Goal: Use online tool/utility: Use online tool/utility

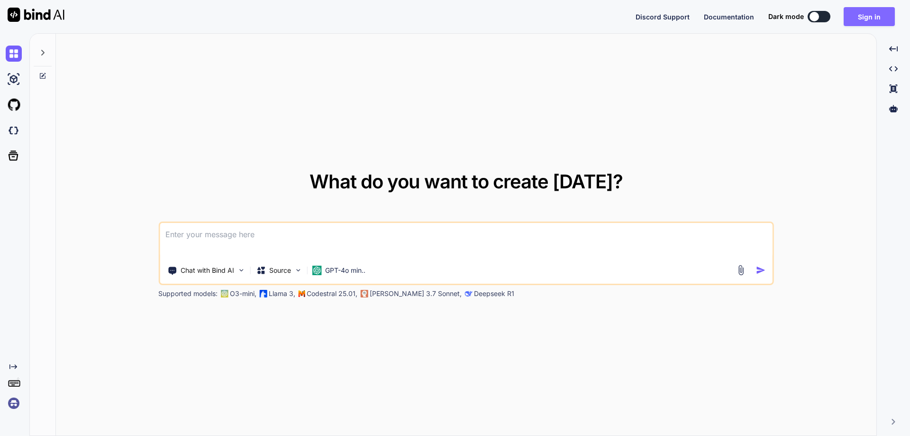
click at [874, 19] on button "Sign in" at bounding box center [869, 16] width 51 height 19
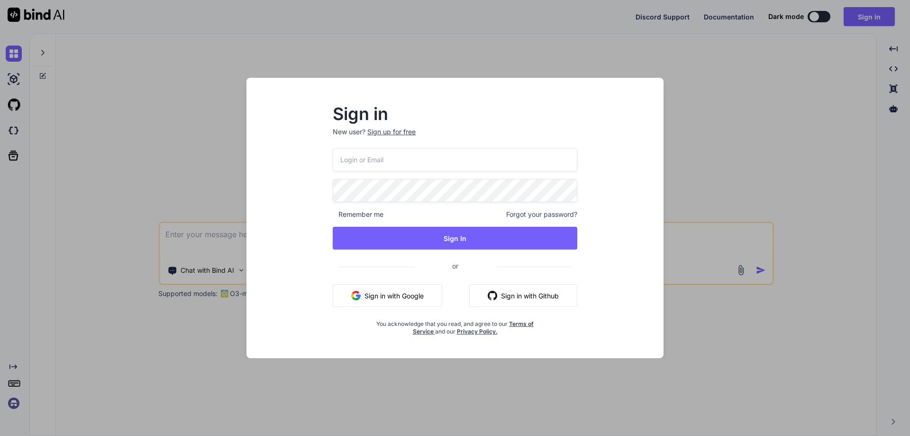
click at [483, 163] on input "email" at bounding box center [455, 159] width 245 height 23
paste input "[EMAIL_ADDRESS][DOMAIN_NAME]"
type input "[EMAIL_ADDRESS][DOMAIN_NAME]"
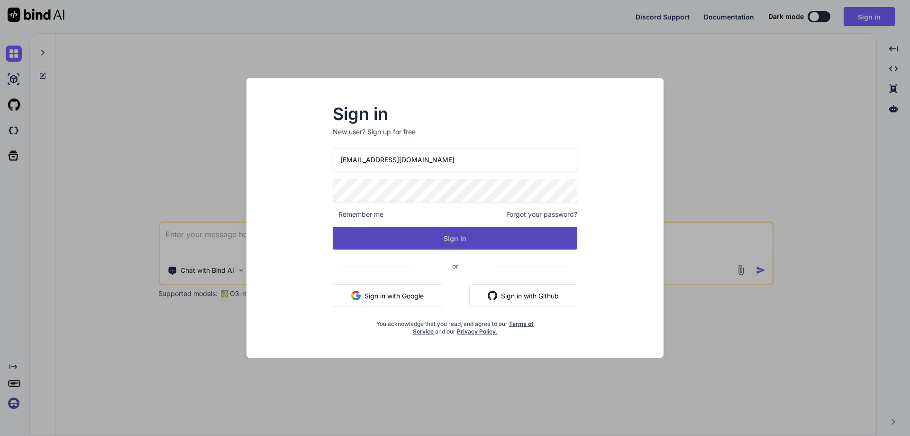
click at [469, 239] on button "Sign In" at bounding box center [455, 238] width 245 height 23
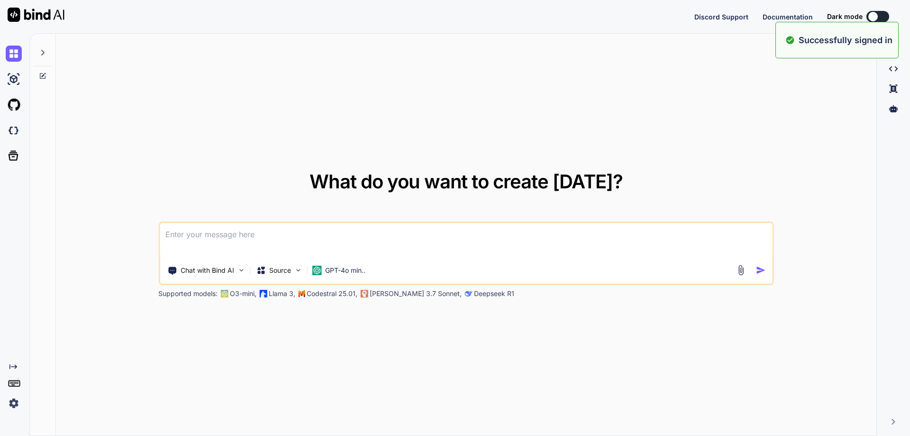
click at [523, 237] on textarea at bounding box center [466, 240] width 613 height 35
type textarea "hii"
click at [767, 270] on button "button" at bounding box center [763, 270] width 14 height 10
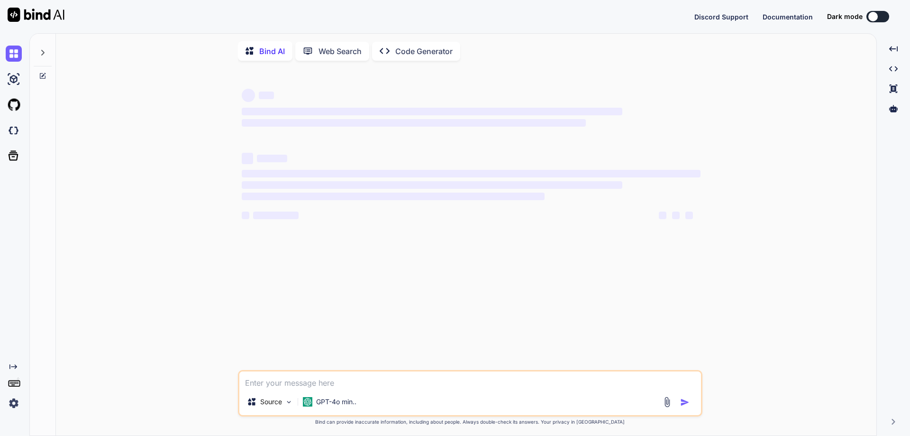
click at [885, 17] on button at bounding box center [878, 16] width 23 height 11
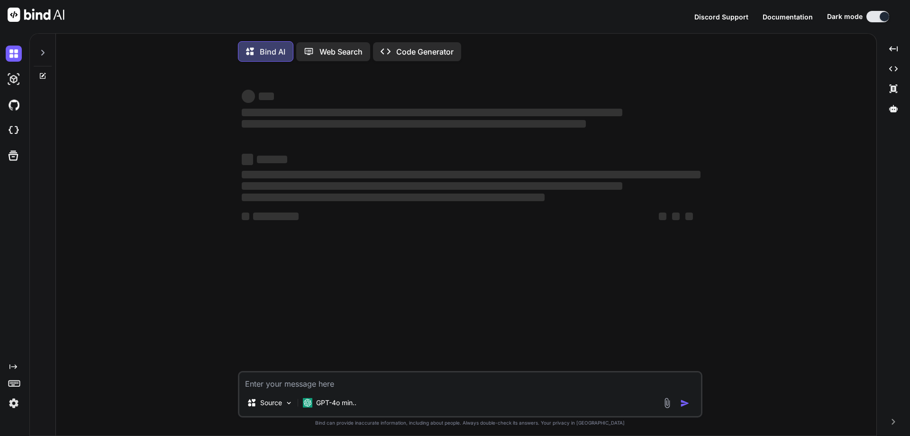
click at [384, 379] on textarea at bounding box center [470, 380] width 462 height 17
paste textarea "<div className="guest-selection-wrapper flex items-center justify-between px-2 …"
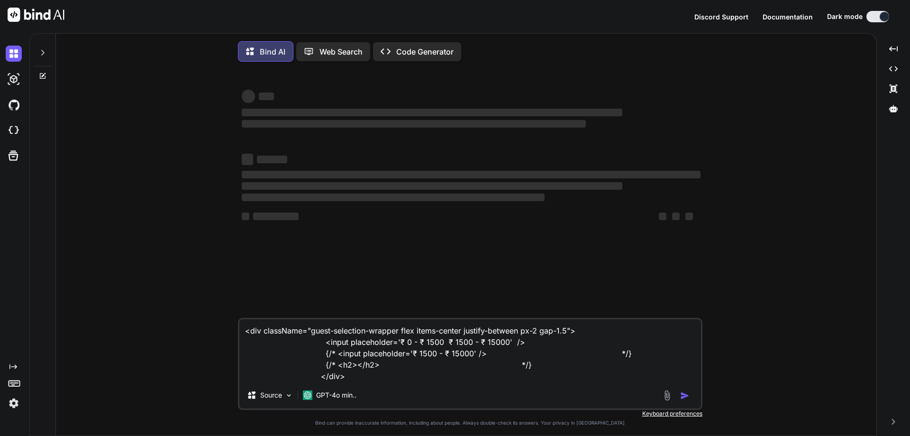
paste textarea "<lor ipsumDolo="sita-conse-adipi-elitsed doei tempo-incidi utl-2 et-3 do-6 ma-1…"
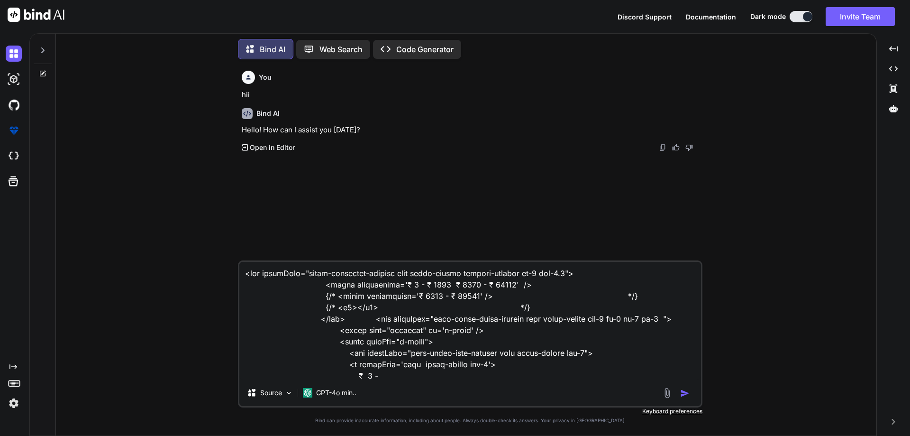
drag, startPoint x: 400, startPoint y: 273, endPoint x: 312, endPoint y: 273, distance: 88.2
click at [312, 273] on textarea at bounding box center [470, 321] width 462 height 118
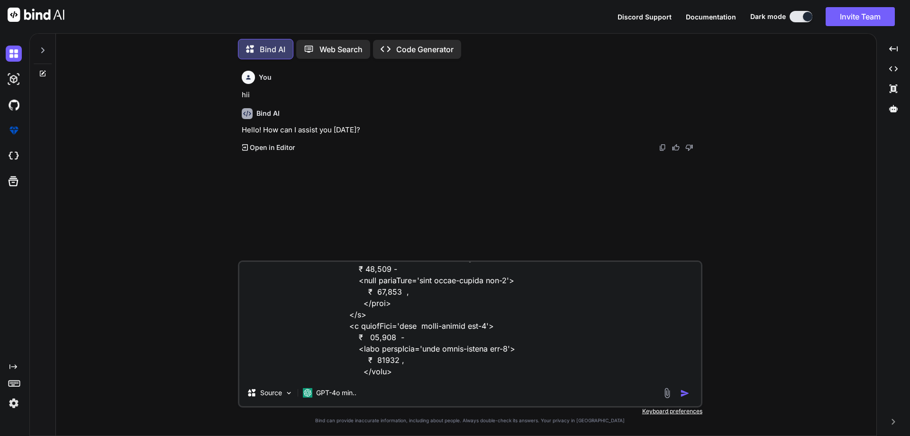
scroll to position [605, 0]
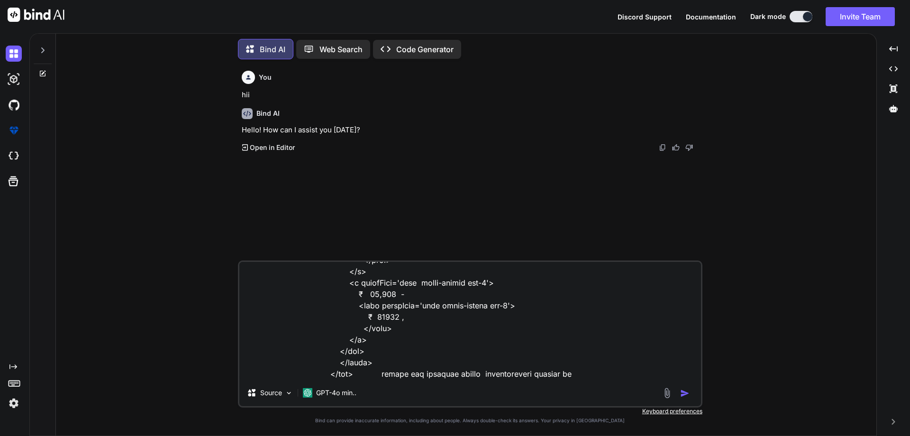
click at [569, 373] on textarea at bounding box center [470, 321] width 462 height 118
paste textarea "guest-selection-wrapper"
click at [562, 376] on textarea at bounding box center [470, 321] width 462 height 118
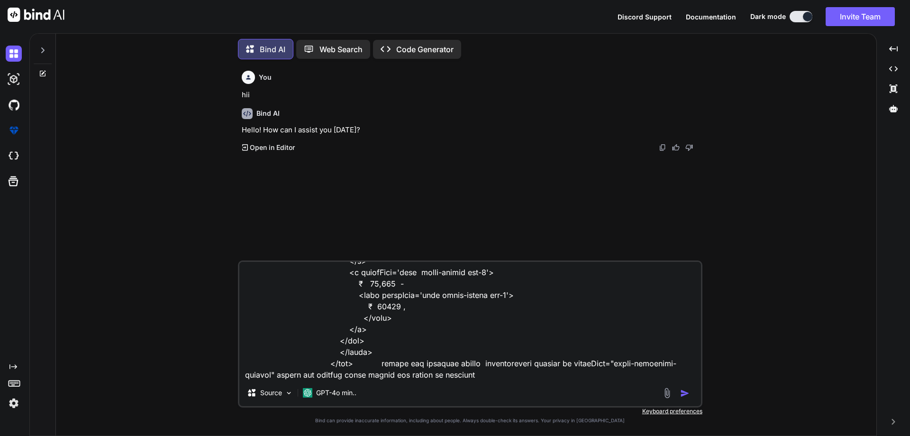
type textarea "<lor ipsumDolo="sitam-consectet-adipisc elit seddo-eiusmo tempori-utlabor et-5 …"
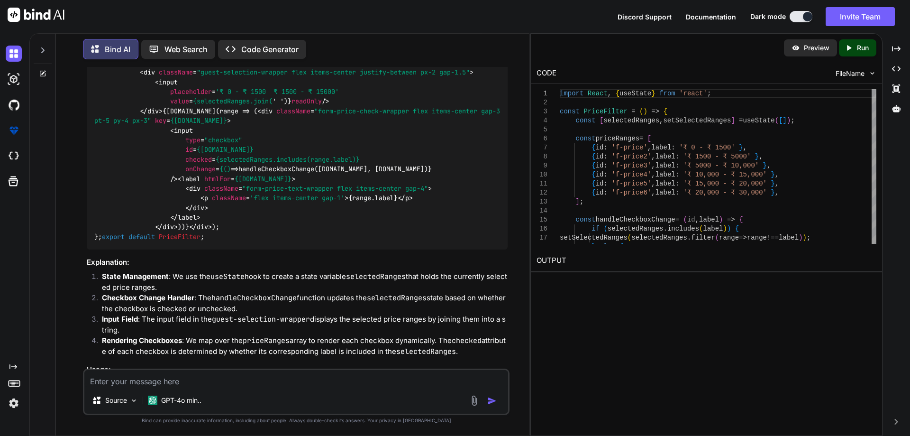
scroll to position [790, 0]
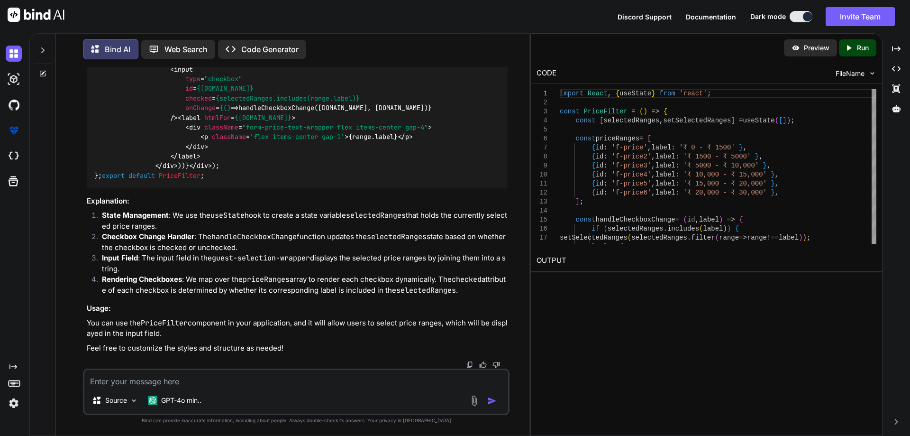
click at [557, 257] on h2 "OUTPUT" at bounding box center [706, 260] width 351 height 22
click at [858, 50] on p "Run" at bounding box center [863, 47] width 12 height 9
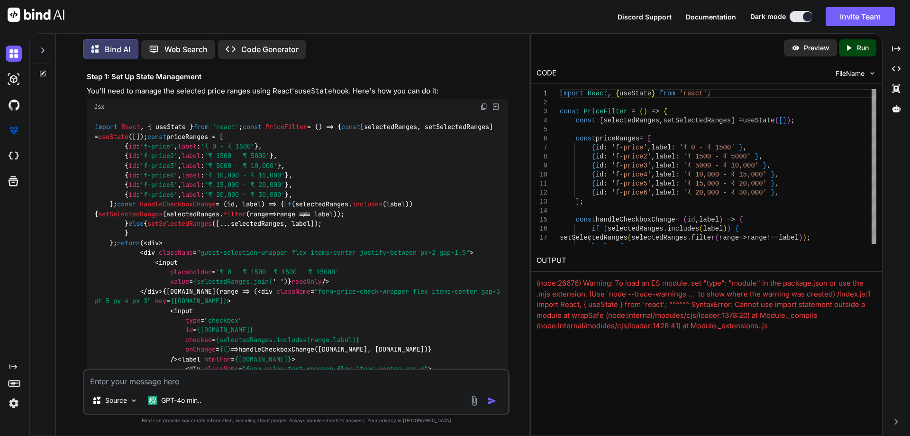
scroll to position [332, 0]
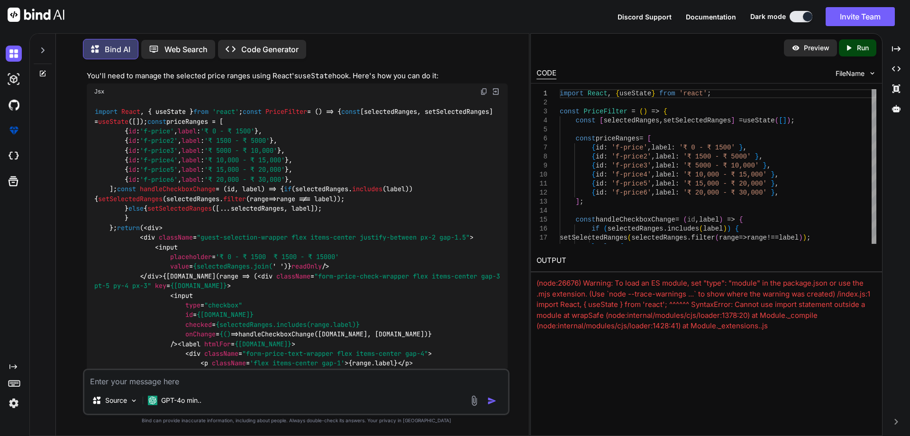
click at [147, 126] on span "const" at bounding box center [156, 121] width 19 height 9
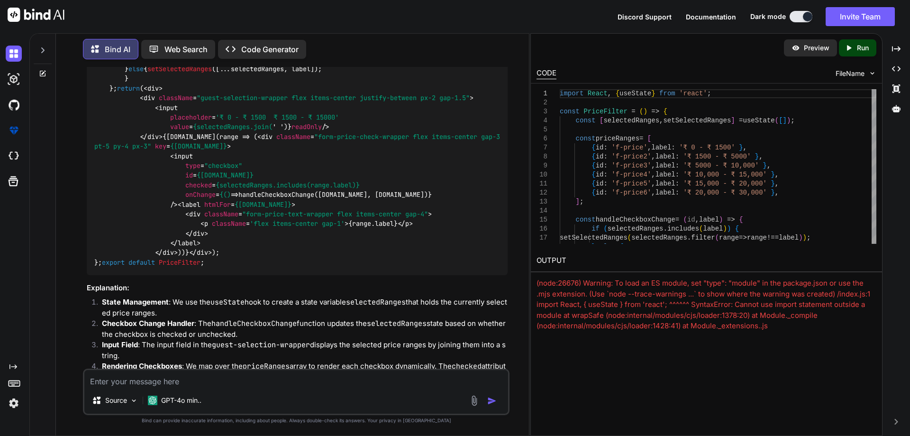
scroll to position [474, 0]
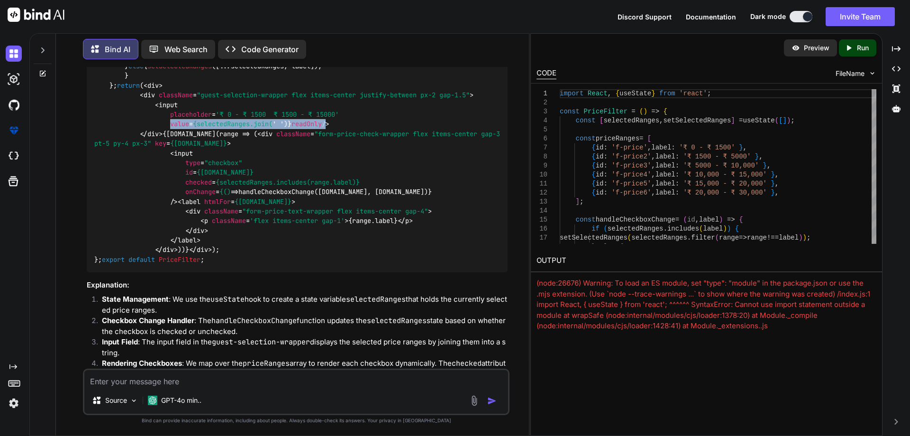
drag, startPoint x: 205, startPoint y: 238, endPoint x: 173, endPoint y: 232, distance: 32.0
click at [173, 128] on span "< input placeholder = '₹ 0 - ₹ 1500 ₹ 1500 - ₹ 15000' value = {selectedRanges.j…" at bounding box center [218, 114] width 248 height 28
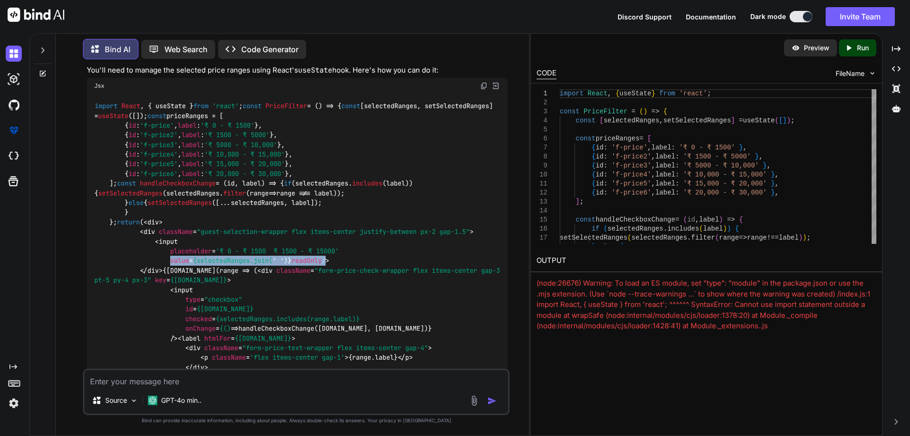
scroll to position [332, 0]
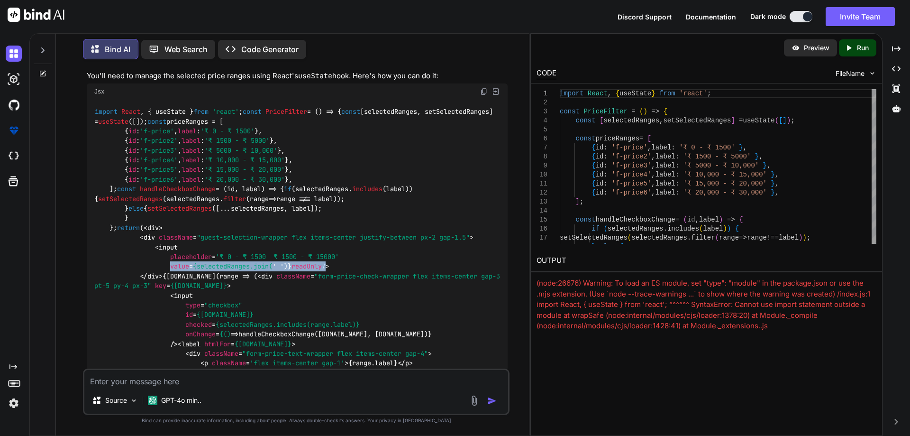
drag, startPoint x: 119, startPoint y: 306, endPoint x: 86, endPoint y: 142, distance: 167.3
click at [86, 142] on div "You hii Bind AI Hello! How can I assist you [DATE]? Created with Pixso. Open in…" at bounding box center [297, 217] width 425 height 301
copy code "const [selectedRanges, setSelectedRanges] = useState ([]); const priceRanges = …"
click at [252, 316] on div "import React , { useState } from 'react' ; const PriceFilter = ( ) => { const […" at bounding box center [297, 257] width 421 height 315
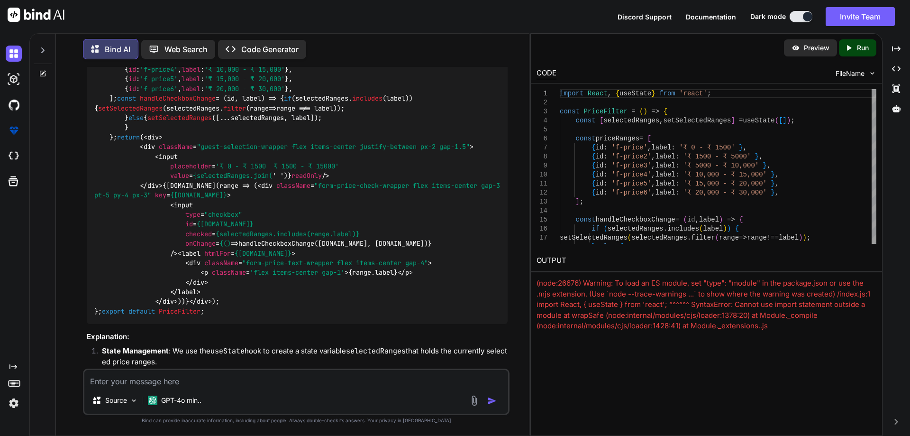
scroll to position [427, 0]
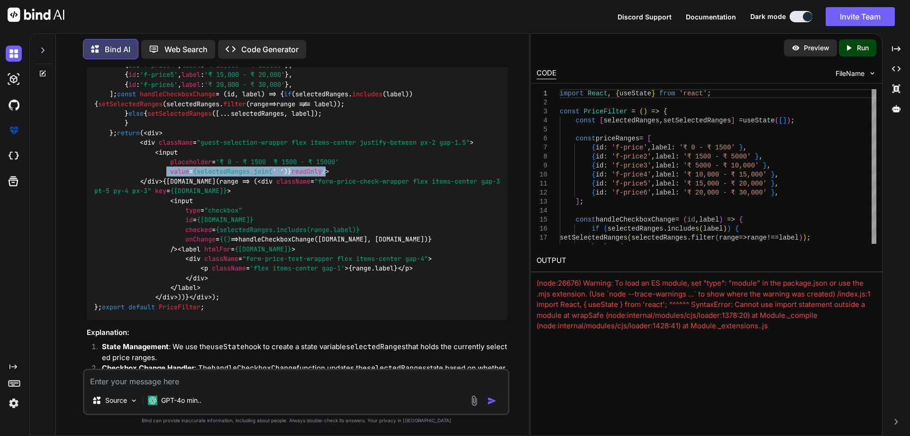
drag, startPoint x: 172, startPoint y: 277, endPoint x: 208, endPoint y: 289, distance: 37.6
click at [208, 289] on div "import React , { useState } from 'react' ; const PriceFilter = ( ) => { const […" at bounding box center [297, 162] width 421 height 315
copy span "value = {selectedRanges.join( ' ')} readOnly"
click at [302, 287] on div "import React , { useState } from 'react' ; const PriceFilter = ( ) => { const […" at bounding box center [297, 162] width 421 height 315
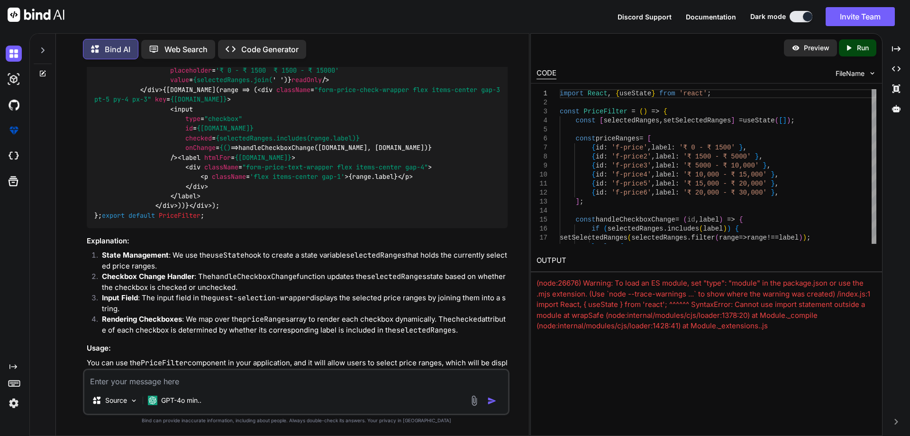
scroll to position [521, 0]
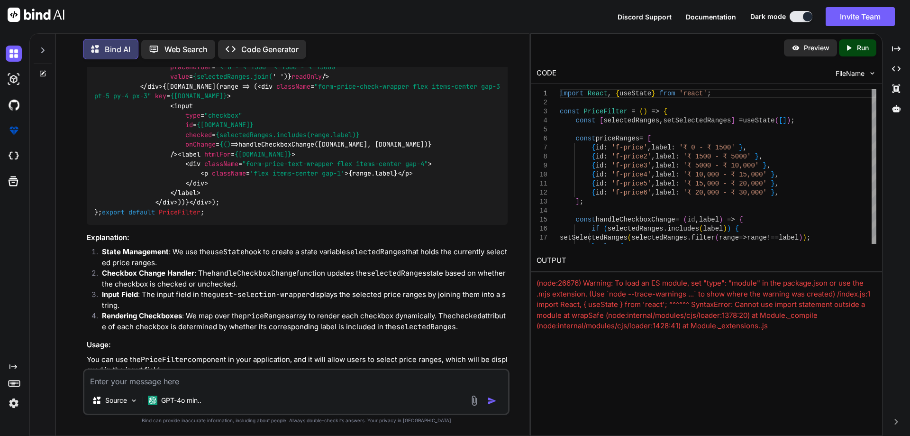
drag, startPoint x: 143, startPoint y: 232, endPoint x: 191, endPoint y: 231, distance: 48.4
click at [191, 207] on span "< div > < div className = "guest-selection-wrapper flex items-center justify-be…" at bounding box center [299, 120] width 410 height 173
copy span "priceRanges."
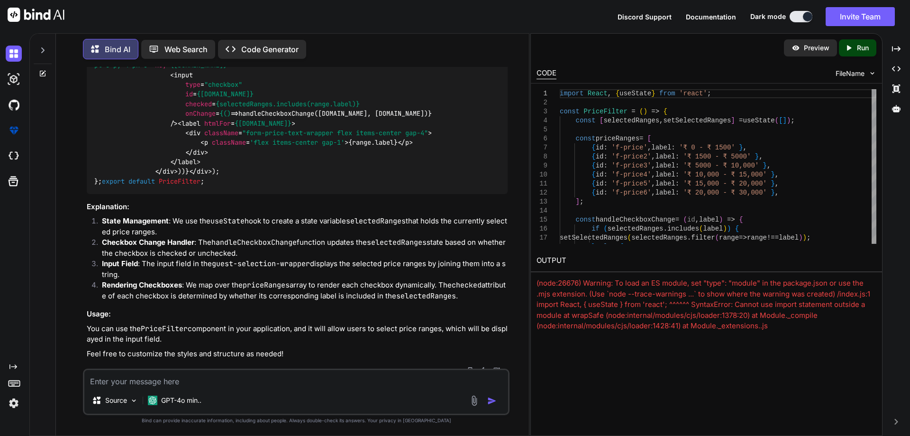
scroll to position [569, 0]
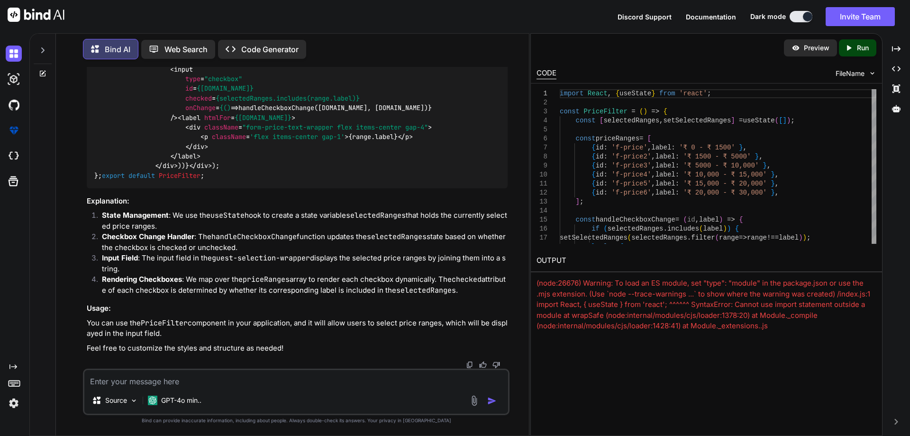
drag, startPoint x: 468, startPoint y: 192, endPoint x: 132, endPoint y: 203, distance: 336.8
click at [132, 64] on span "< div className = "form-price-check-wrapper flex items-center gap-3 pt-5 py-4 p…" at bounding box center [299, 55] width 410 height 18
copy span "key = {[DOMAIN_NAME]}"
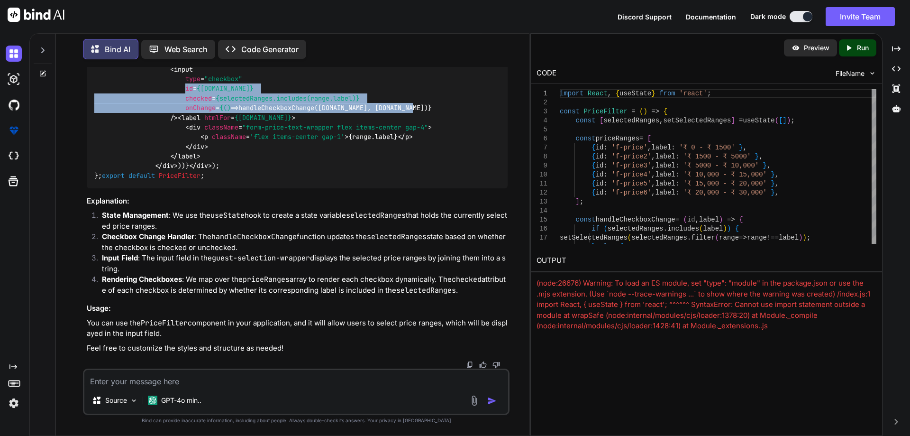
drag, startPoint x: 186, startPoint y: 232, endPoint x: 423, endPoint y: 252, distance: 237.8
click at [423, 170] on span "< div > < div className = "guest-selection-wrapper flex items-center justify-be…" at bounding box center [299, 83] width 410 height 173
copy span "id = {[DOMAIN_NAME]} checked = {selectedRanges.includes(range.label)} onChange …"
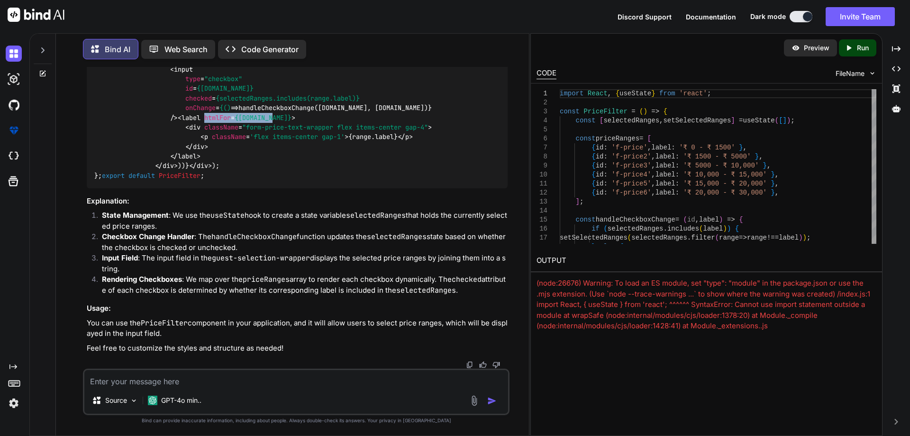
drag, startPoint x: 269, startPoint y: 270, endPoint x: 199, endPoint y: 270, distance: 69.7
click at [199, 122] on span "< label htmlFor = {[DOMAIN_NAME]} >" at bounding box center [237, 117] width 118 height 9
copy span "htmlFor = {[DOMAIN_NAME]}"
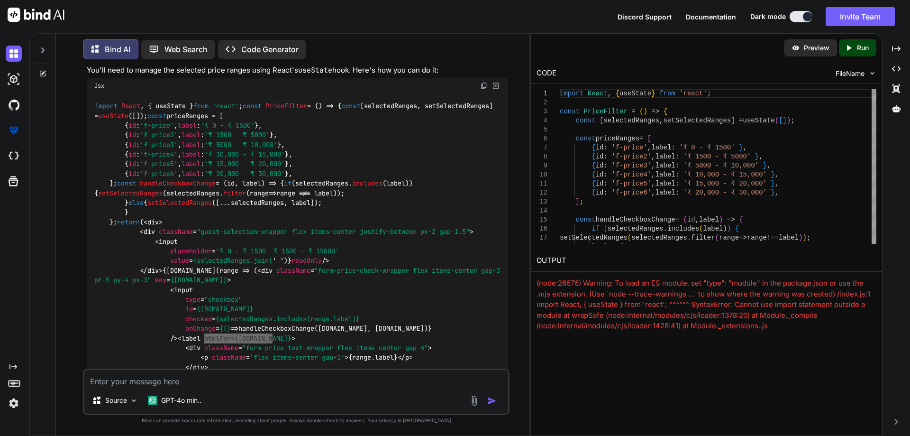
scroll to position [316, 0]
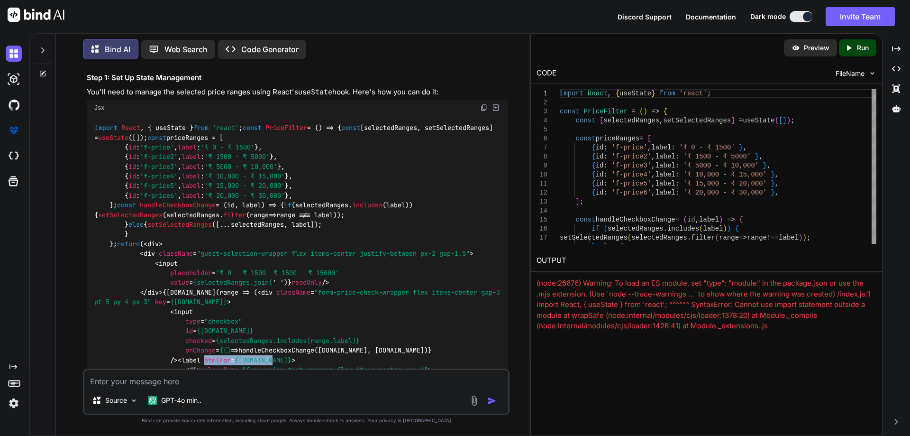
click at [356, 375] on textarea at bounding box center [296, 378] width 424 height 17
type textarea "not work properly"
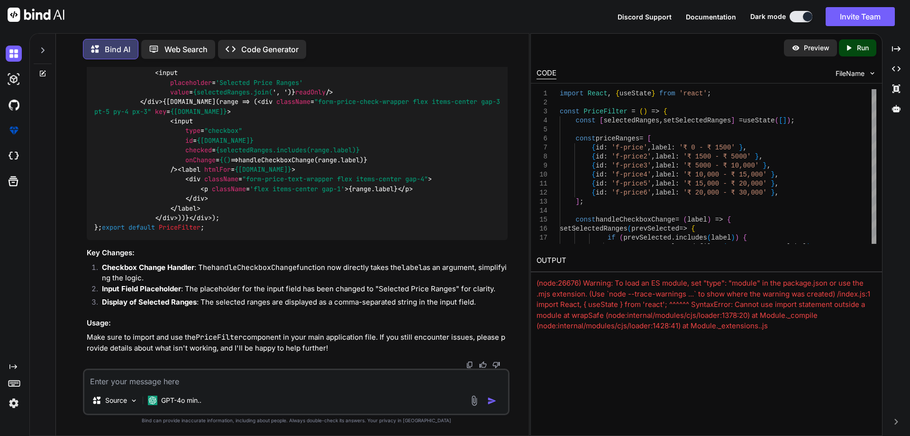
scroll to position [1612, 0]
click at [867, 49] on p "Run" at bounding box center [863, 47] width 12 height 9
